Goal: Information Seeking & Learning: Learn about a topic

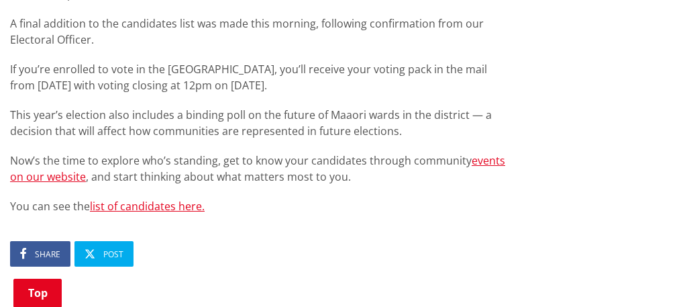
scroll to position [940, 0]
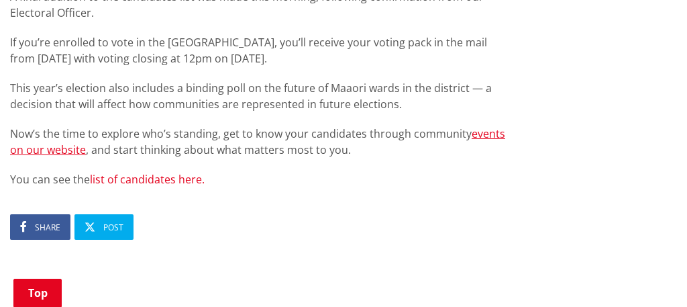
click at [134, 172] on link "list of candidates here." at bounding box center [147, 179] width 115 height 15
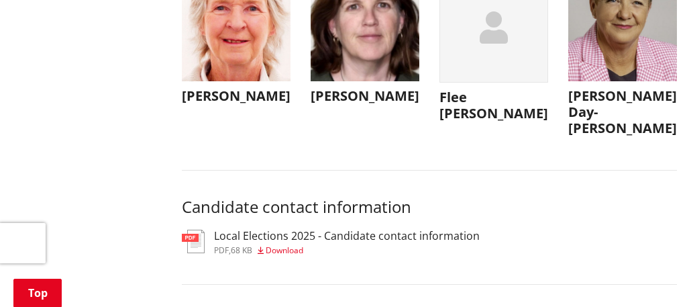
scroll to position [5880, 0]
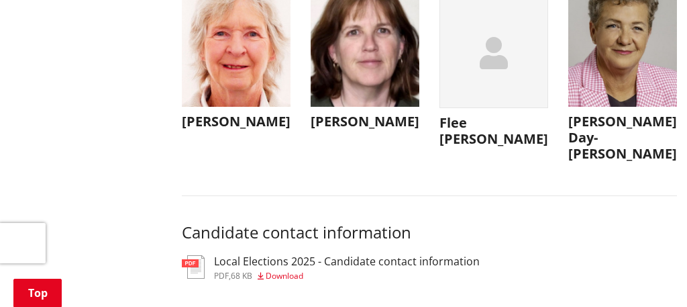
click at [224, 107] on img "button" at bounding box center [236, 52] width 109 height 109
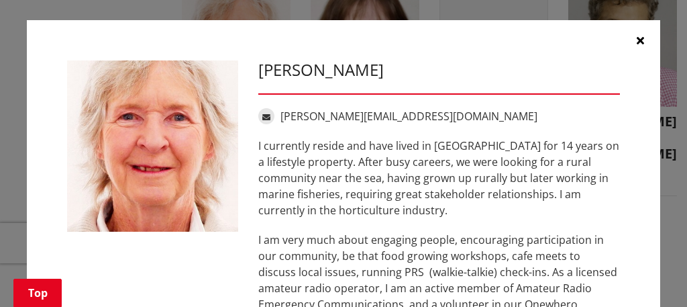
click at [609, 214] on p "I currently reside and have lived in [GEOGRAPHIC_DATA] for 14 years on a lifest…" at bounding box center [439, 178] width 362 height 81
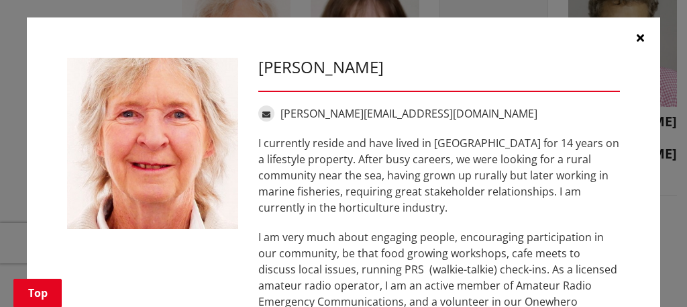
scroll to position [0, 0]
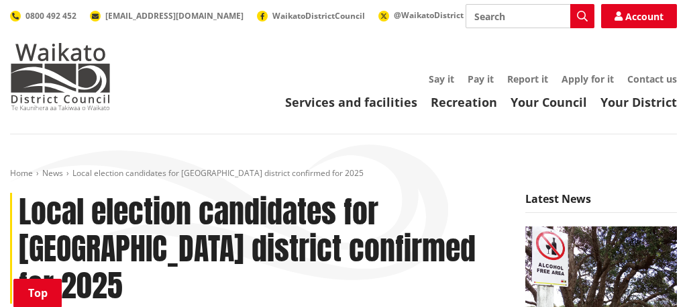
scroll to position [939, 0]
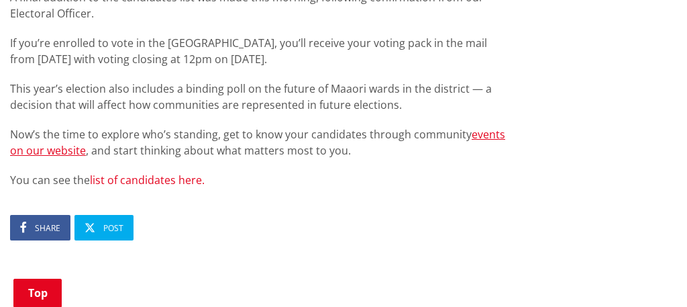
click at [142, 173] on link "list of candidates here." at bounding box center [147, 180] width 115 height 15
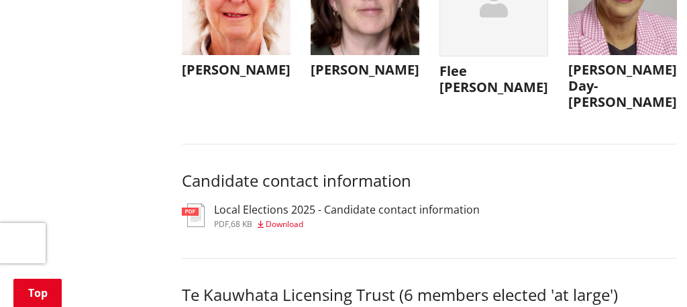
scroll to position [5907, 0]
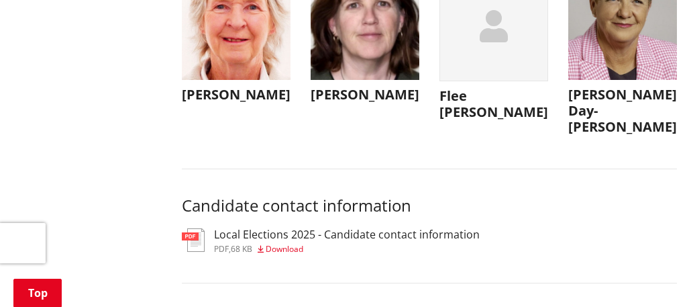
click at [614, 80] on img "button" at bounding box center [623, 25] width 109 height 109
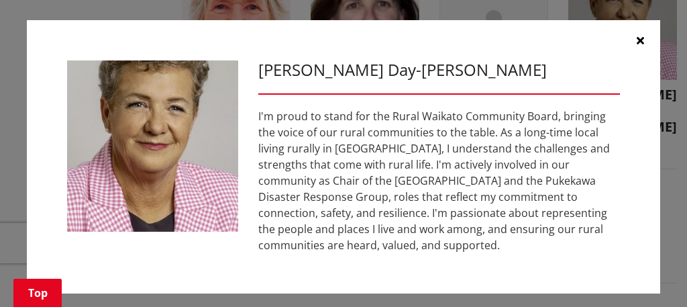
click at [643, 37] on icon "button" at bounding box center [640, 40] width 7 height 11
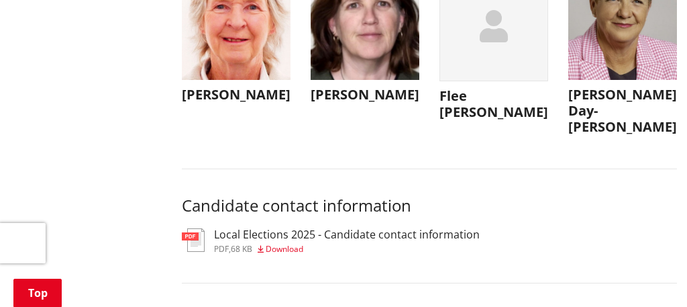
click at [398, 80] on img "button" at bounding box center [365, 25] width 109 height 109
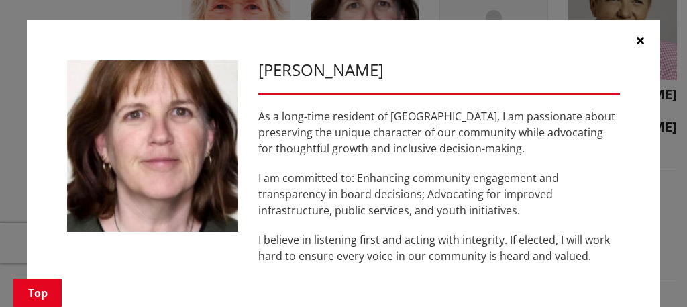
click at [642, 42] on icon "button" at bounding box center [640, 40] width 7 height 11
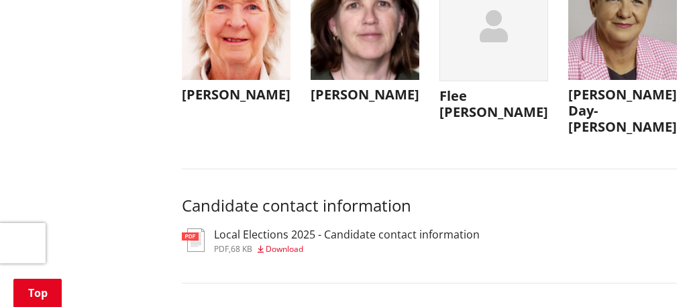
click at [493, 42] on icon "button" at bounding box center [494, 26] width 28 height 32
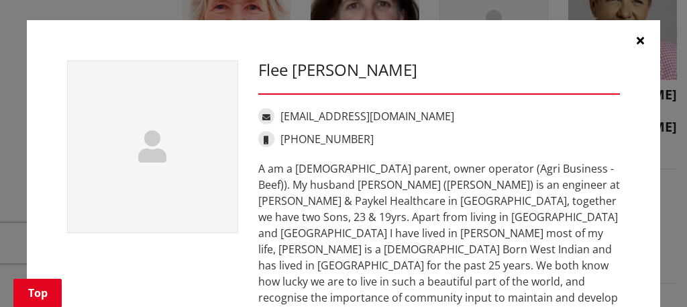
click at [638, 177] on div "Flee [PERSON_NAME] [EMAIL_ADDRESS][DOMAIN_NAME] [PHONE_NUMBER] If voted back on…" at bounding box center [344, 236] width 634 height 433
click at [642, 38] on icon "button" at bounding box center [640, 40] width 7 height 11
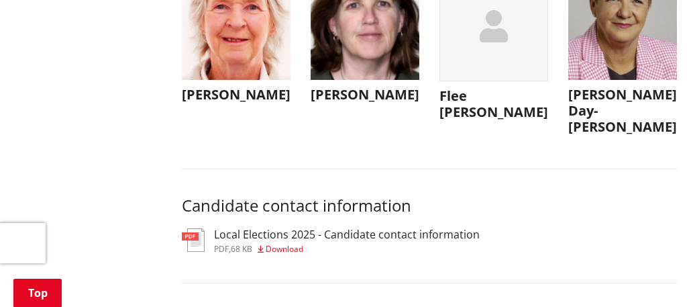
click at [632, 80] on img "button" at bounding box center [623, 25] width 109 height 109
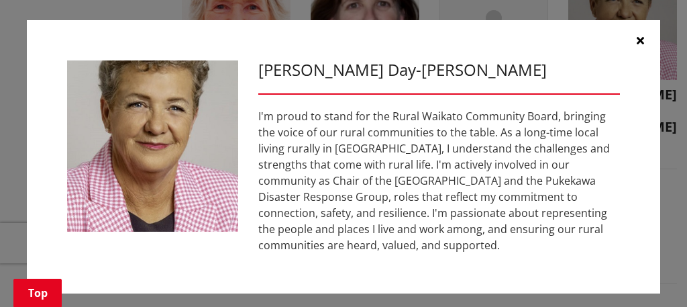
click at [522, 269] on div "[PERSON_NAME] Day-[PERSON_NAME] I'm proud to stand for the Rural Waikato Commun…" at bounding box center [344, 156] width 634 height 273
click at [640, 39] on icon "button" at bounding box center [640, 40] width 7 height 11
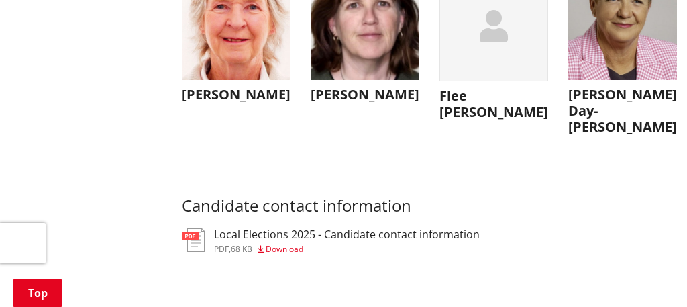
click at [240, 80] on img "button" at bounding box center [236, 25] width 109 height 109
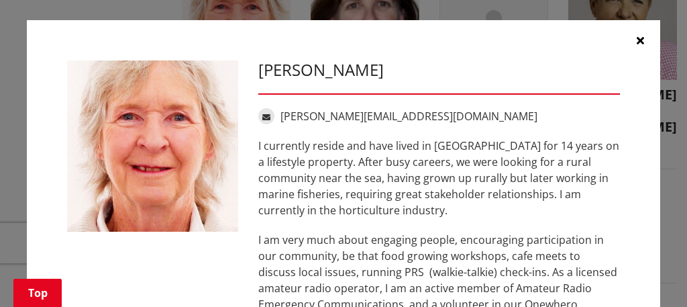
click at [644, 190] on div "[PERSON_NAME] [PERSON_NAME][EMAIL_ADDRESS][DOMAIN_NAME] I currently reside and …" at bounding box center [344, 248] width 634 height 456
click at [640, 39] on icon "button" at bounding box center [640, 40] width 7 height 11
